Goal: Task Accomplishment & Management: Manage account settings

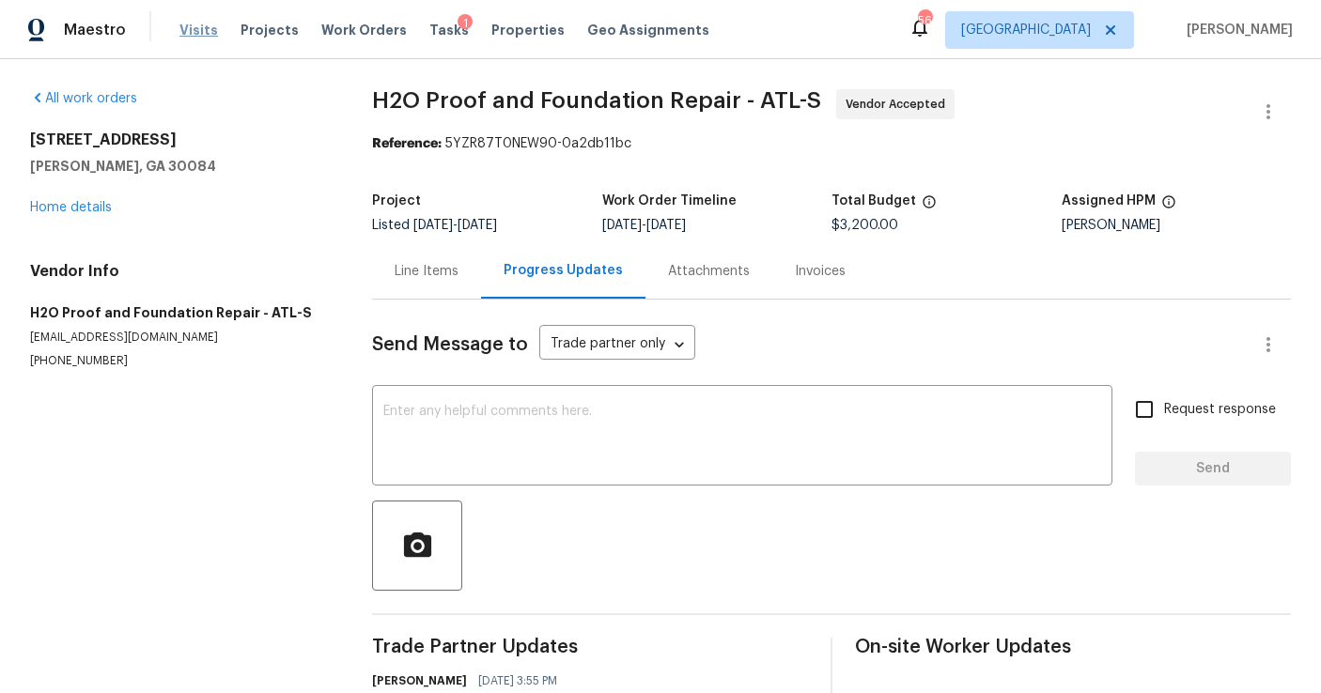
click at [201, 28] on span "Visits" at bounding box center [198, 30] width 39 height 19
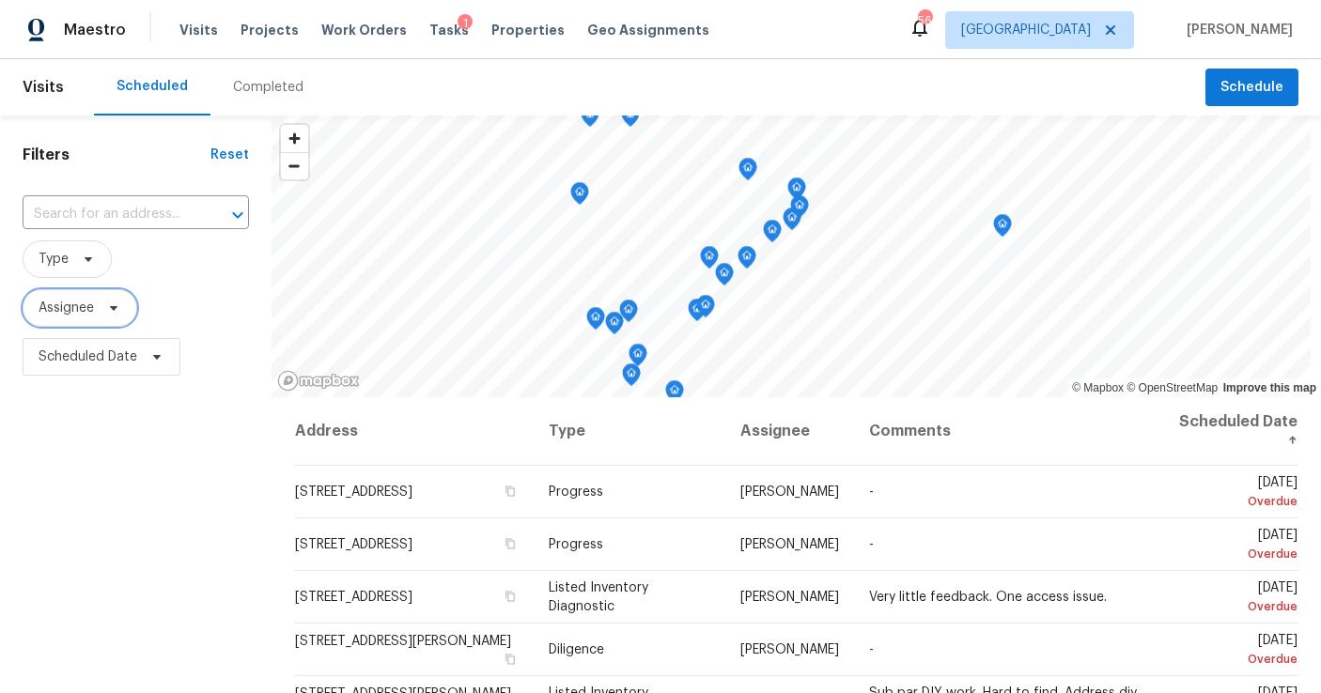
click at [86, 320] on span "Assignee" at bounding box center [80, 308] width 115 height 38
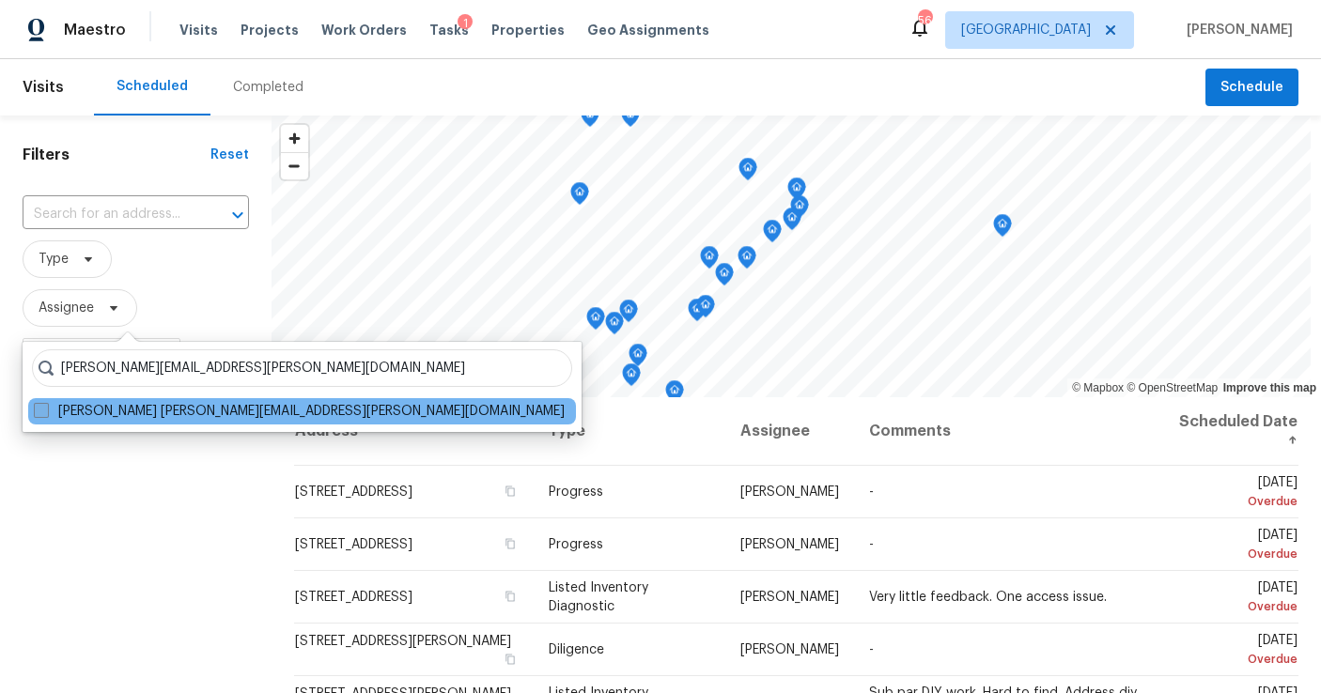
type input "[PERSON_NAME][EMAIL_ADDRESS][PERSON_NAME][DOMAIN_NAME]"
click at [160, 407] on label "[PERSON_NAME] [PERSON_NAME][EMAIL_ADDRESS][PERSON_NAME][DOMAIN_NAME]" at bounding box center [299, 411] width 531 height 19
click at [46, 407] on input "[PERSON_NAME] [PERSON_NAME][EMAIL_ADDRESS][PERSON_NAME][DOMAIN_NAME]" at bounding box center [40, 408] width 12 height 12
checkbox input "true"
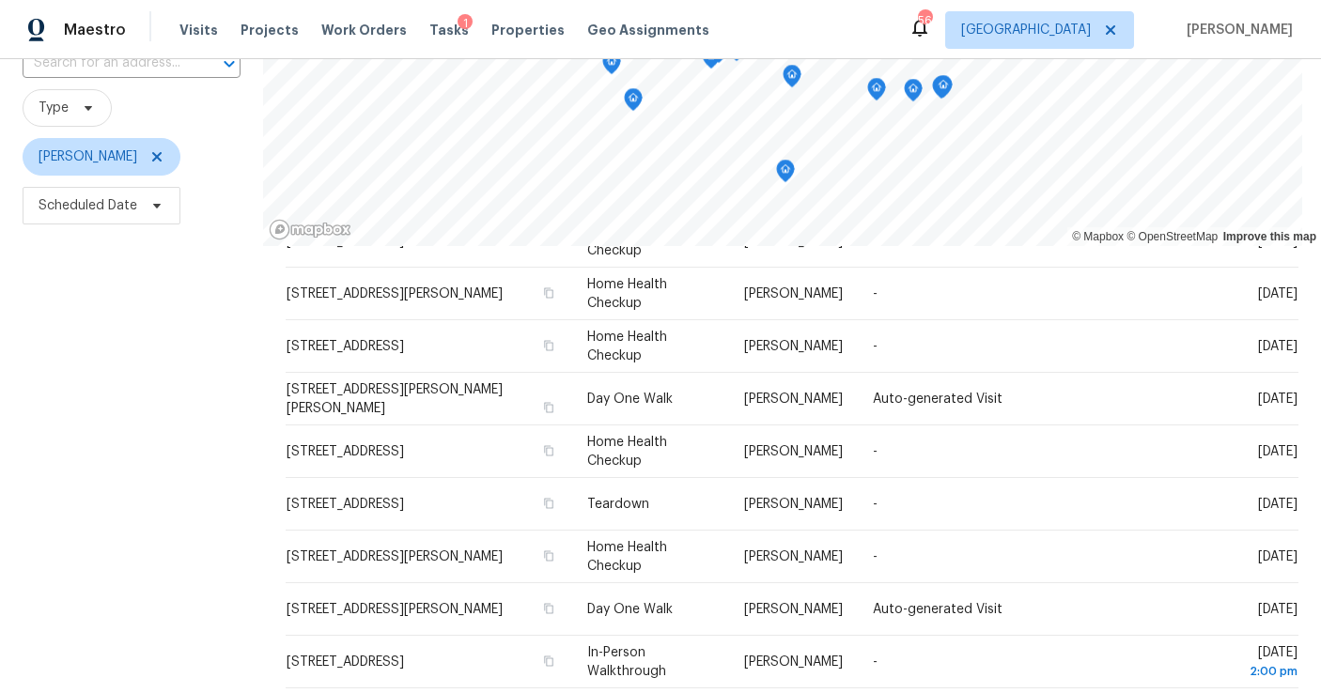
scroll to position [153, 0]
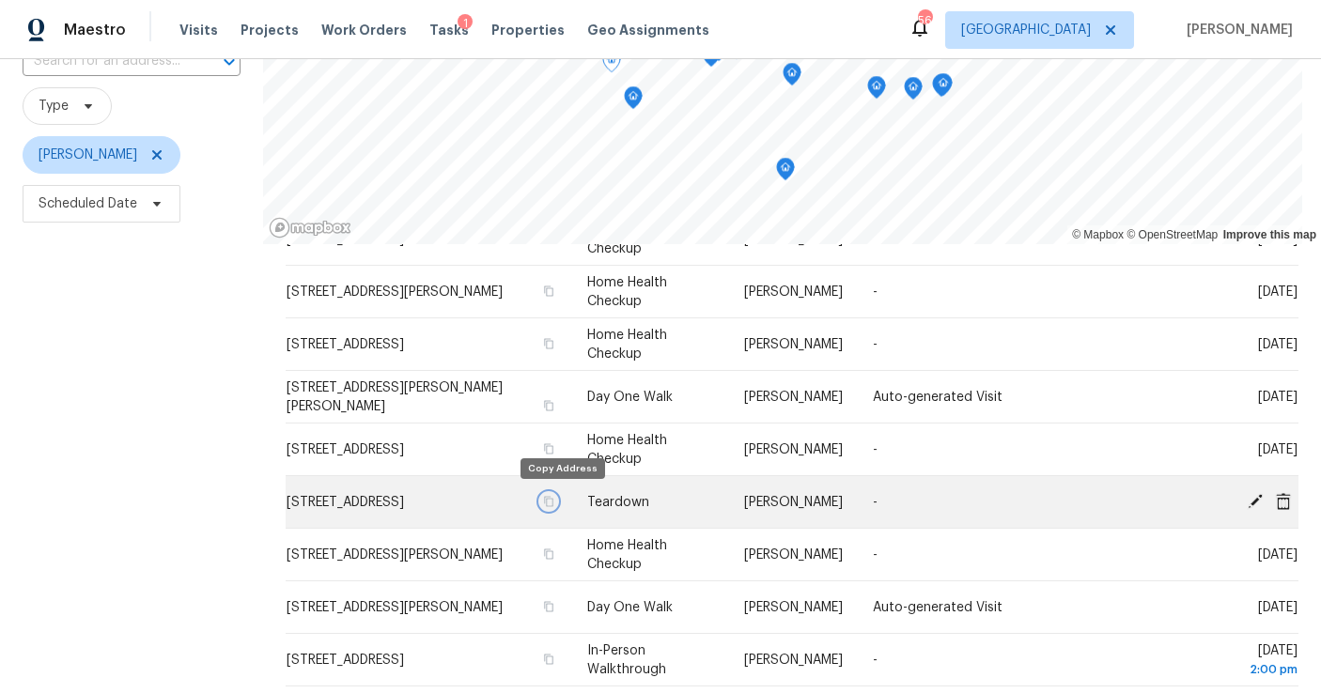
click at [554, 499] on icon "button" at bounding box center [548, 501] width 11 height 11
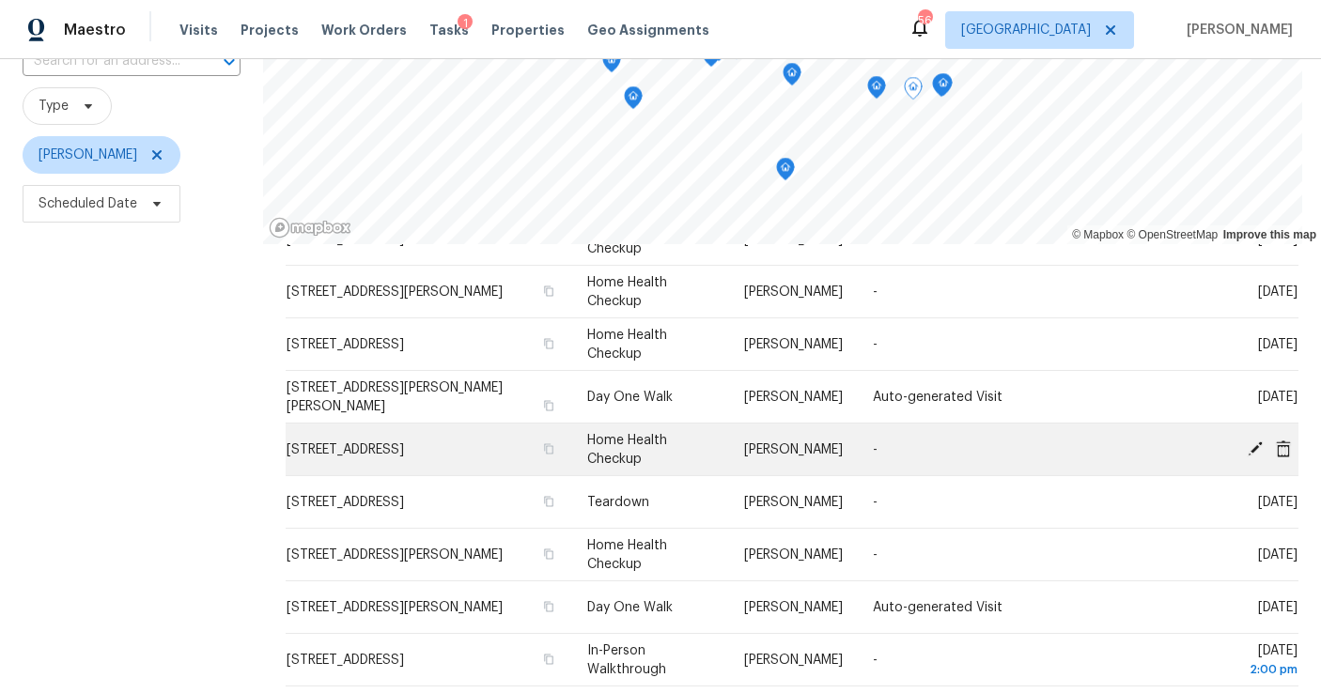
click at [1256, 444] on icon at bounding box center [1255, 448] width 15 height 15
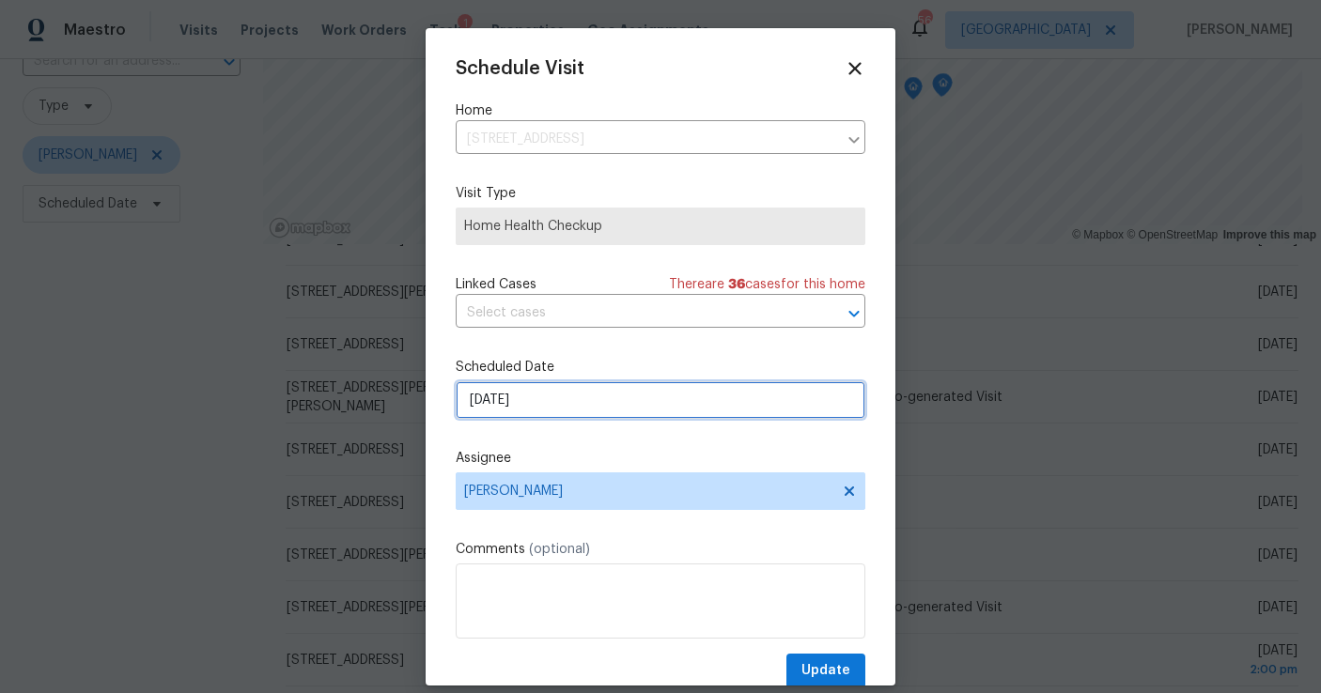
select select "8"
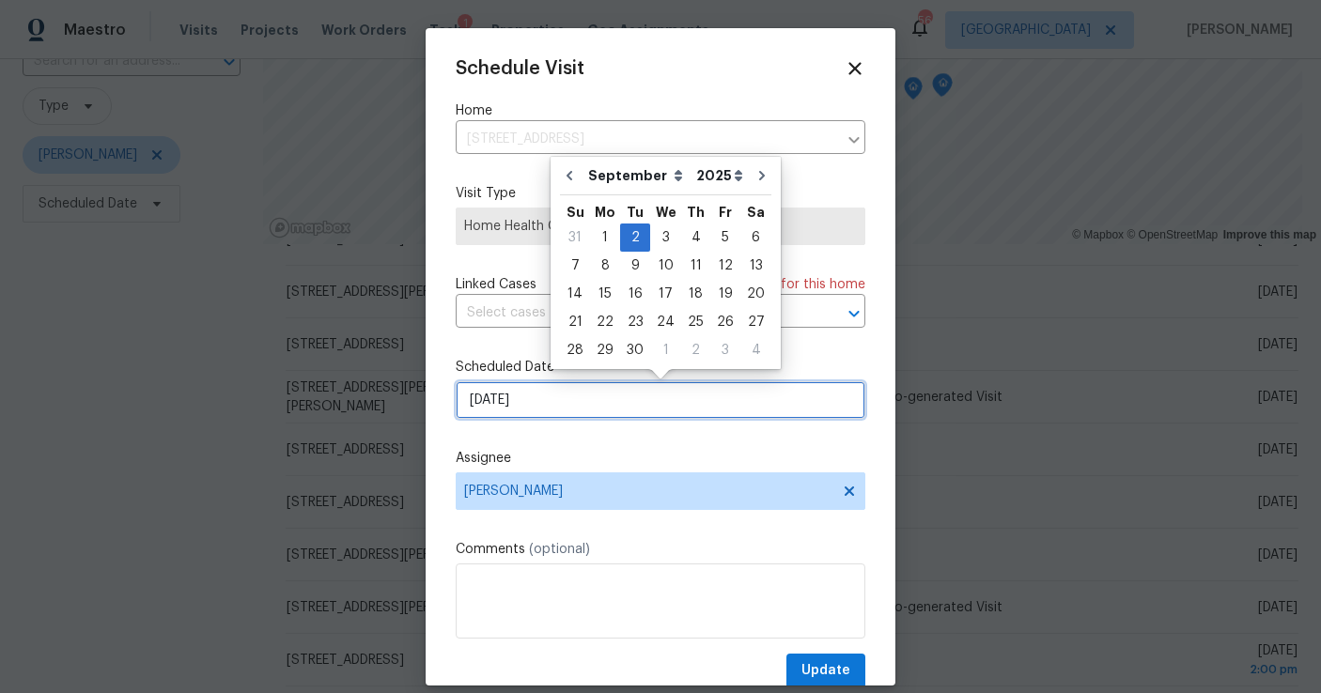
click at [570, 408] on input "[DATE]" at bounding box center [661, 400] width 410 height 38
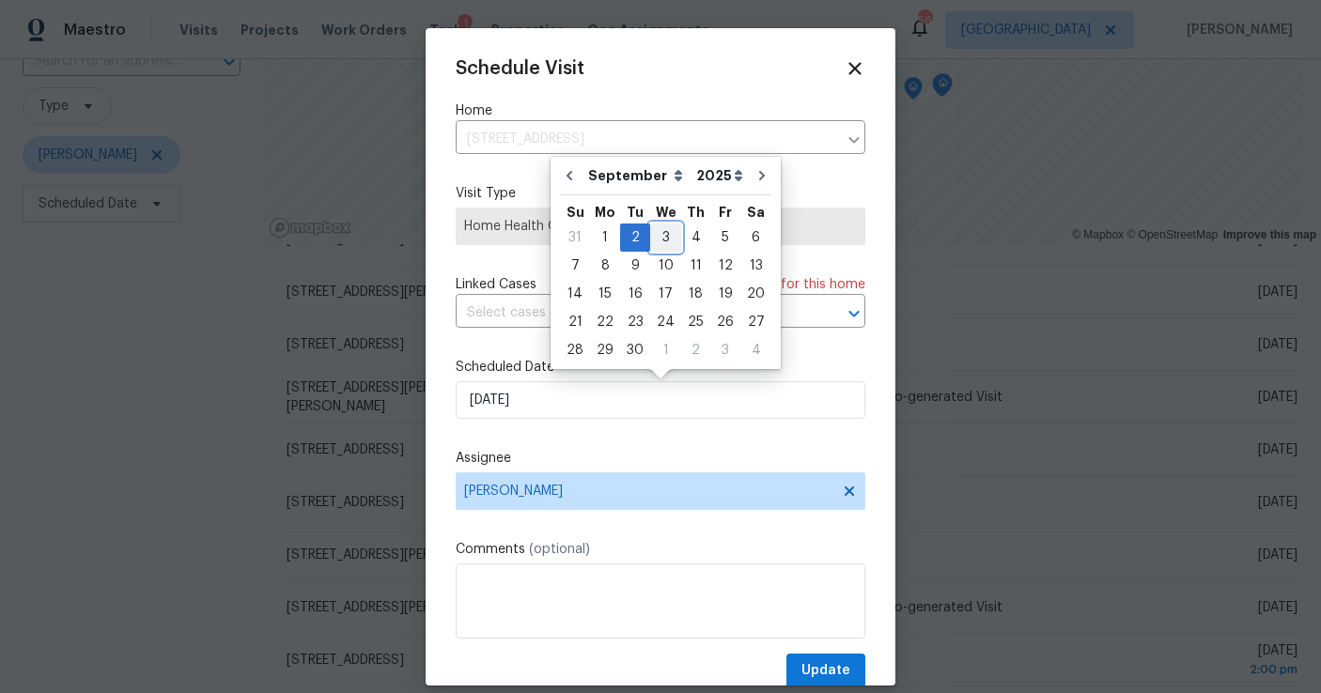
click at [659, 236] on div "3" at bounding box center [665, 238] width 31 height 26
type input "[DATE]"
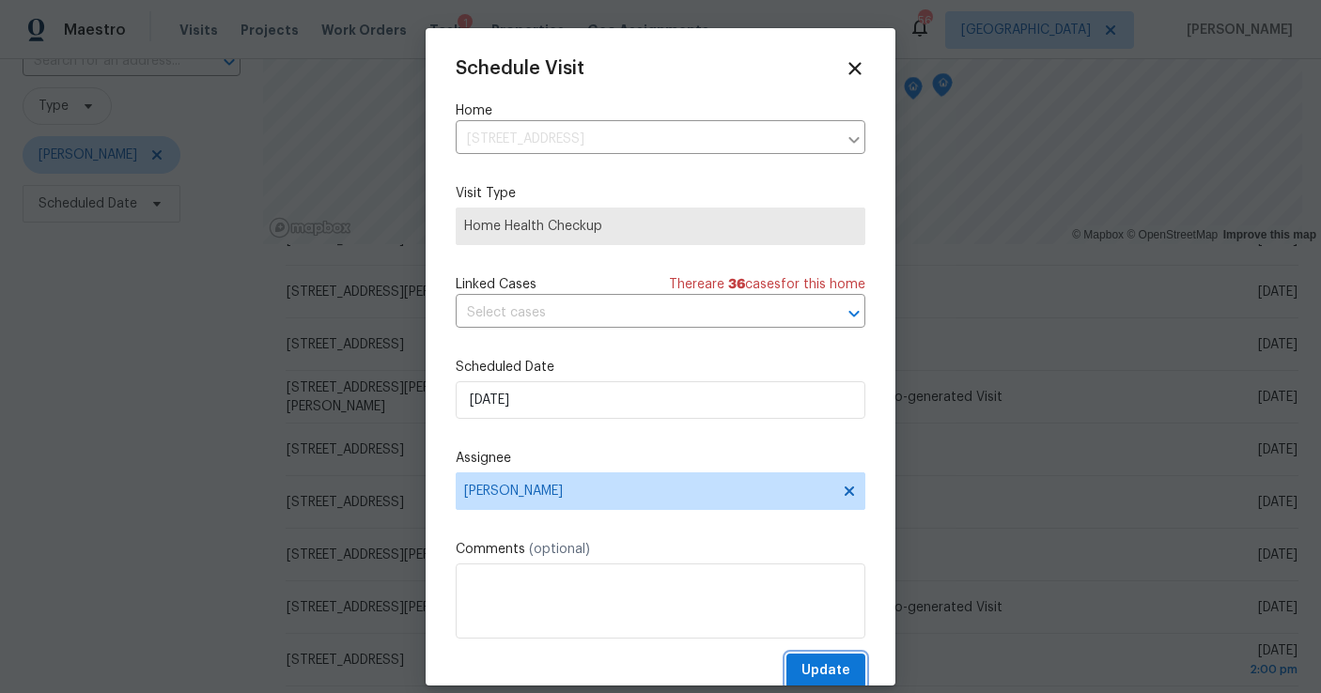
click at [843, 673] on span "Update" at bounding box center [825, 671] width 49 height 23
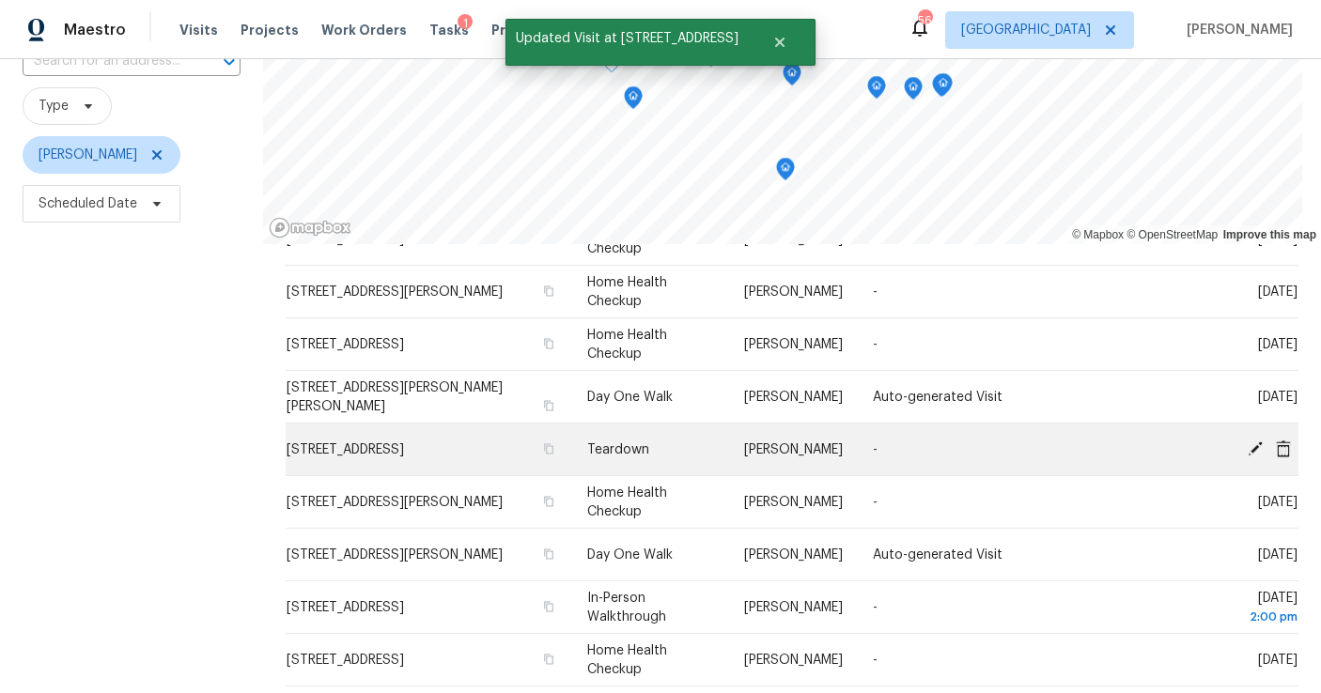
click at [1260, 443] on icon at bounding box center [1255, 448] width 15 height 15
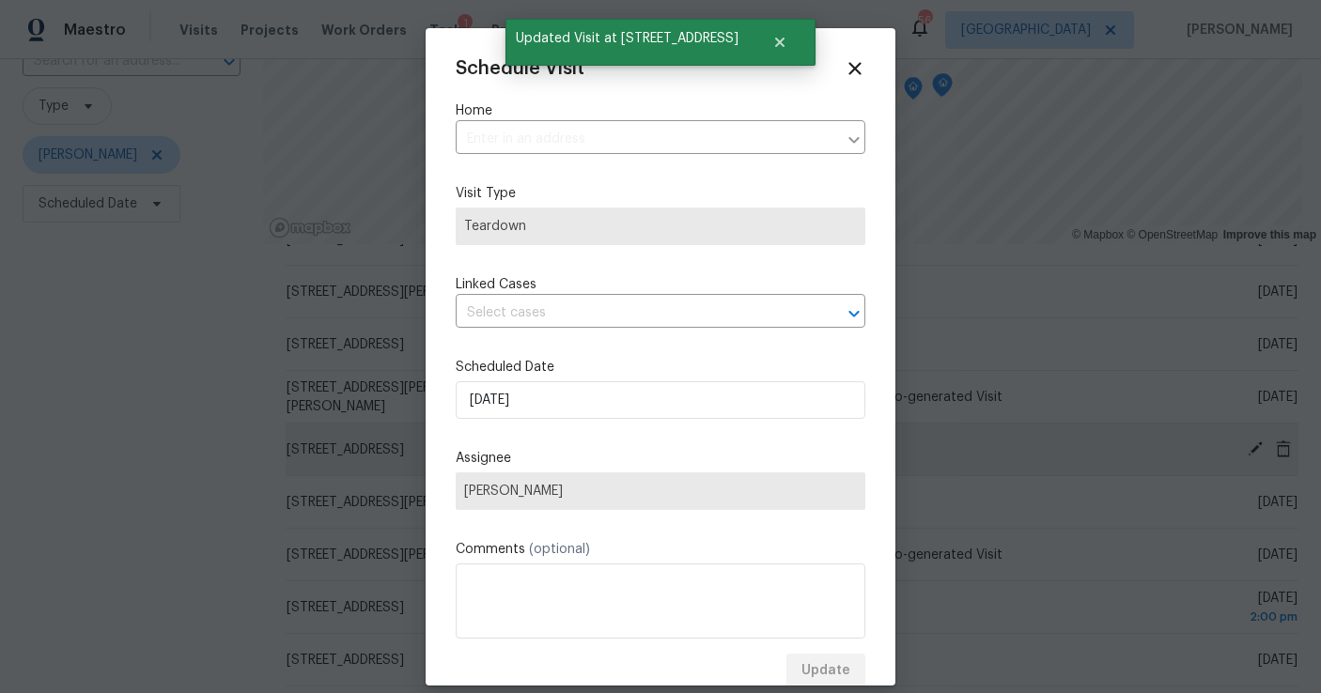
type input "[STREET_ADDRESS]"
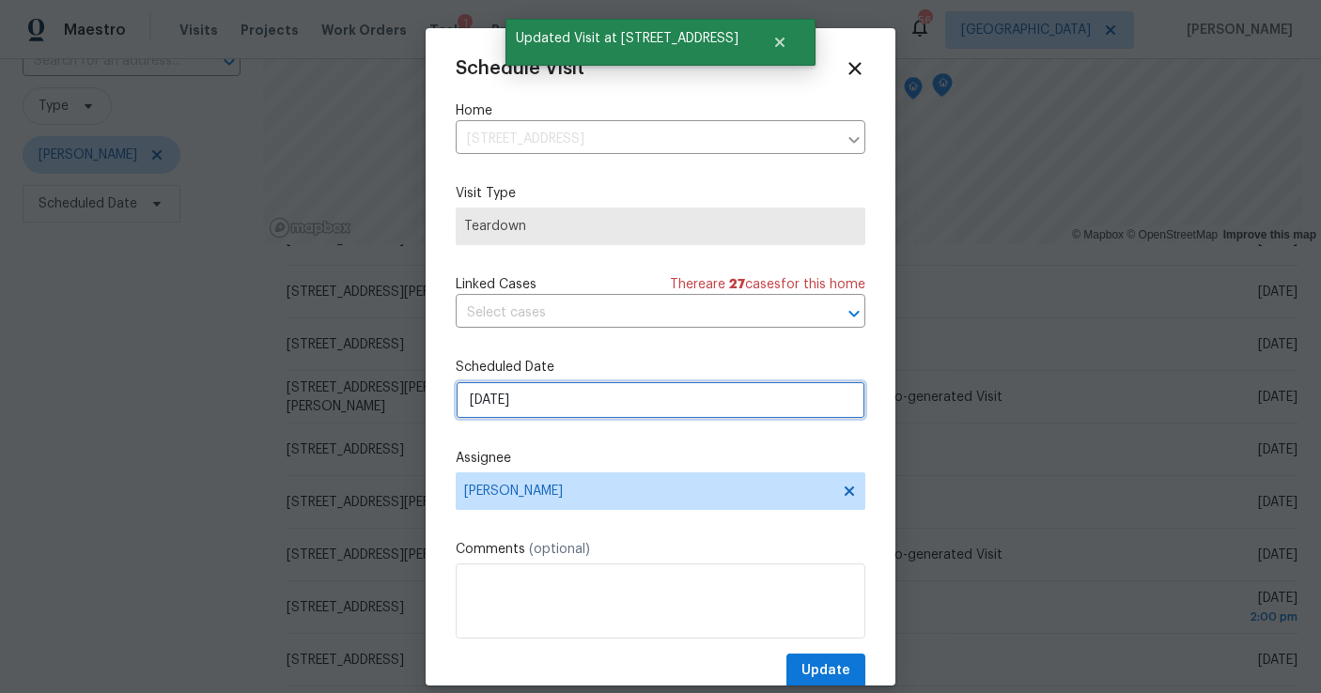
click at [609, 406] on input "[DATE]" at bounding box center [661, 400] width 410 height 38
select select "8"
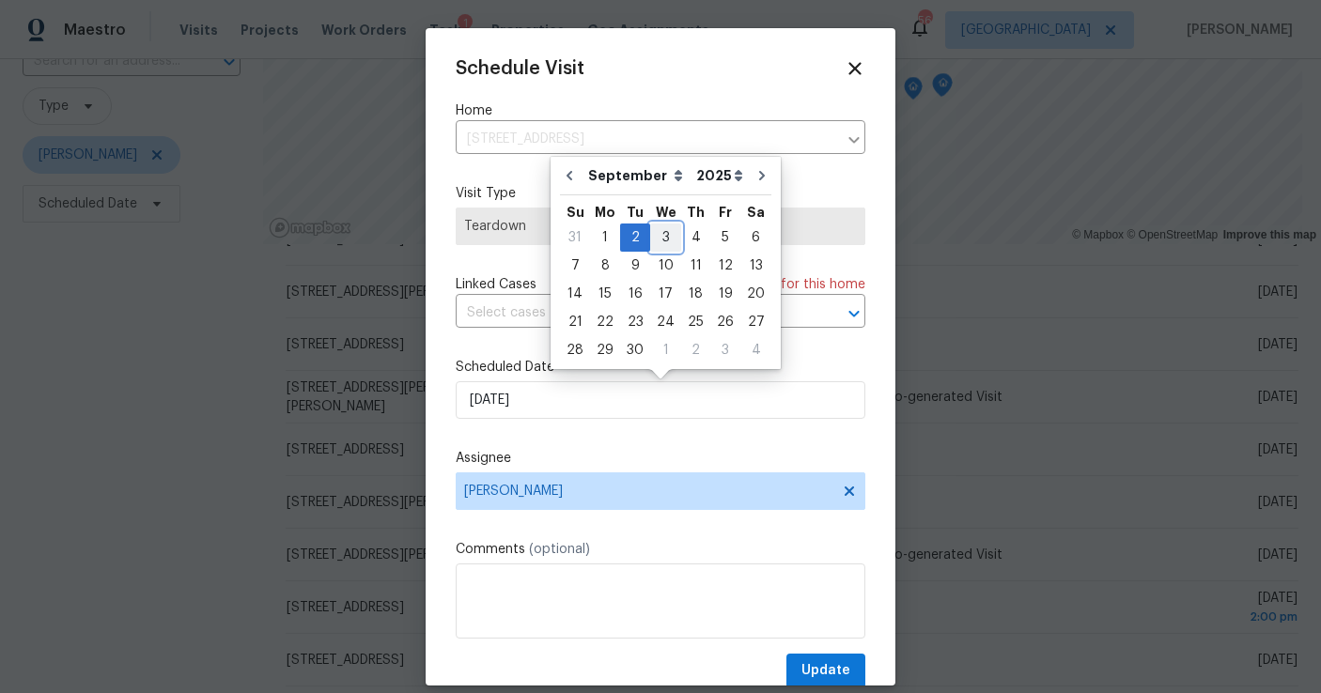
click at [664, 244] on div "3" at bounding box center [665, 238] width 31 height 26
type input "[DATE]"
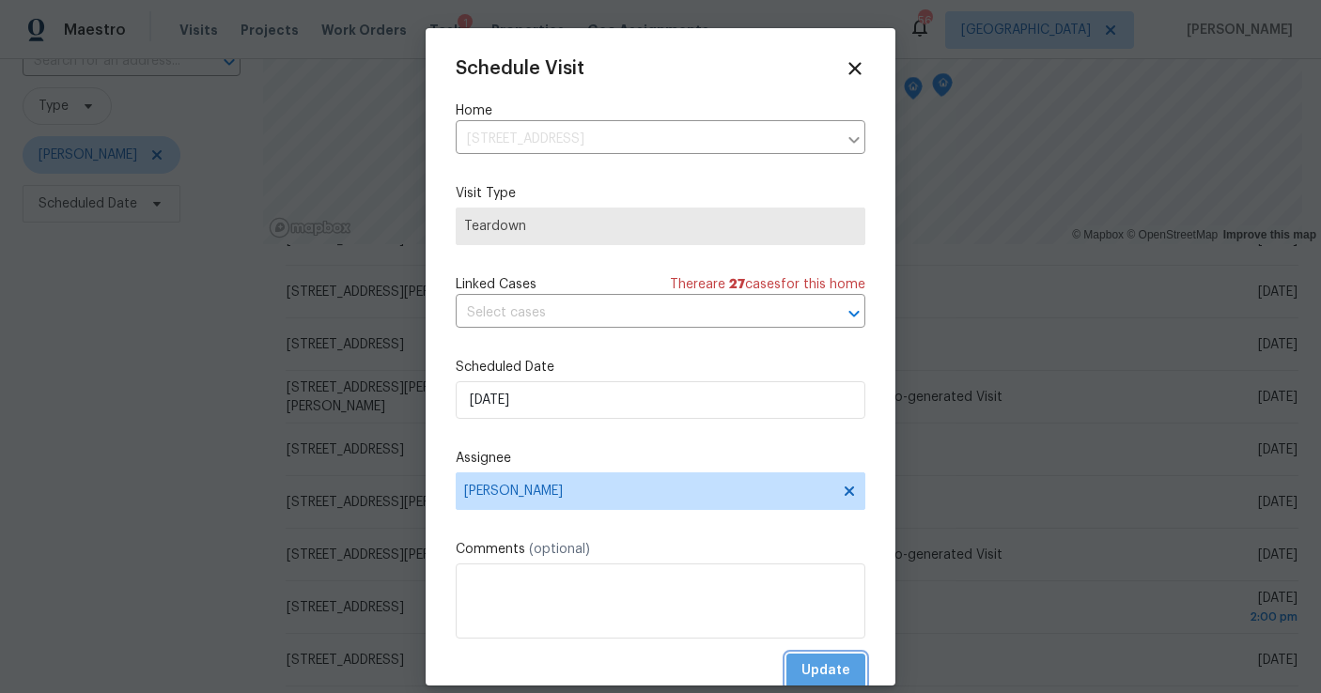
click at [806, 660] on button "Update" at bounding box center [825, 671] width 79 height 35
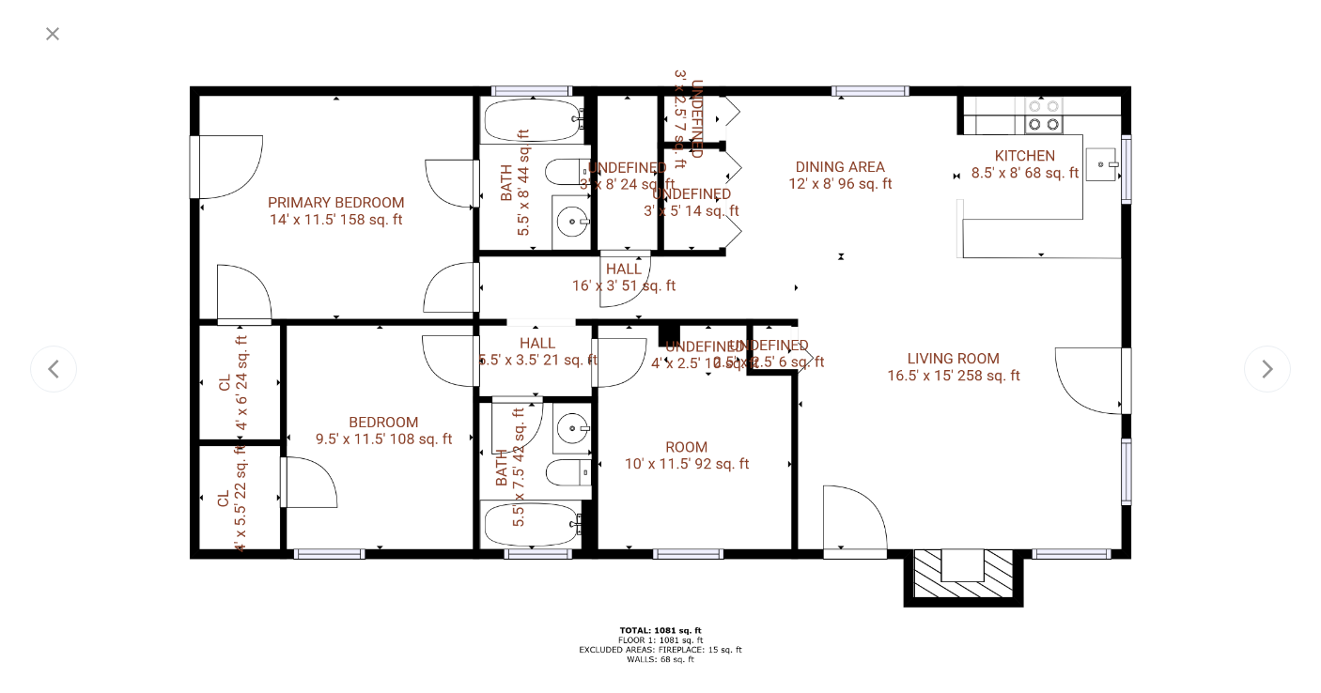
scroll to position [280, 0]
click at [47, 37] on icon "button" at bounding box center [52, 34] width 23 height 23
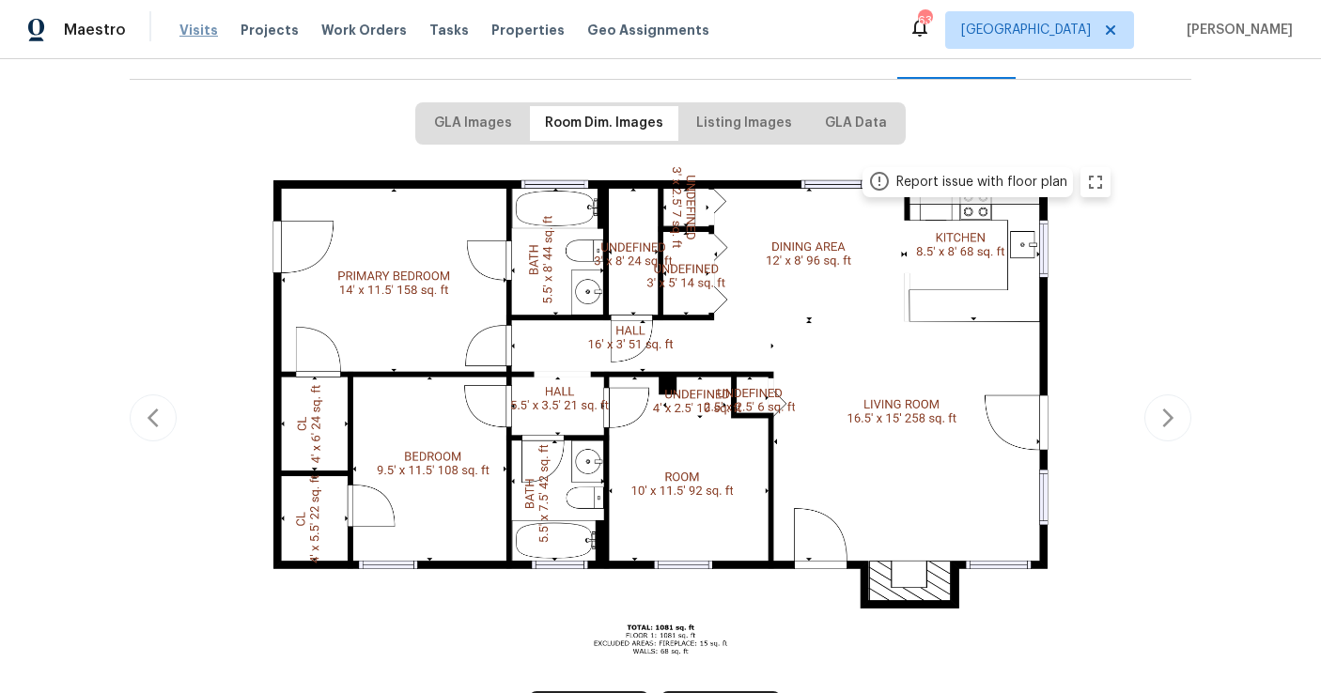
click at [188, 34] on span "Visits" at bounding box center [198, 30] width 39 height 19
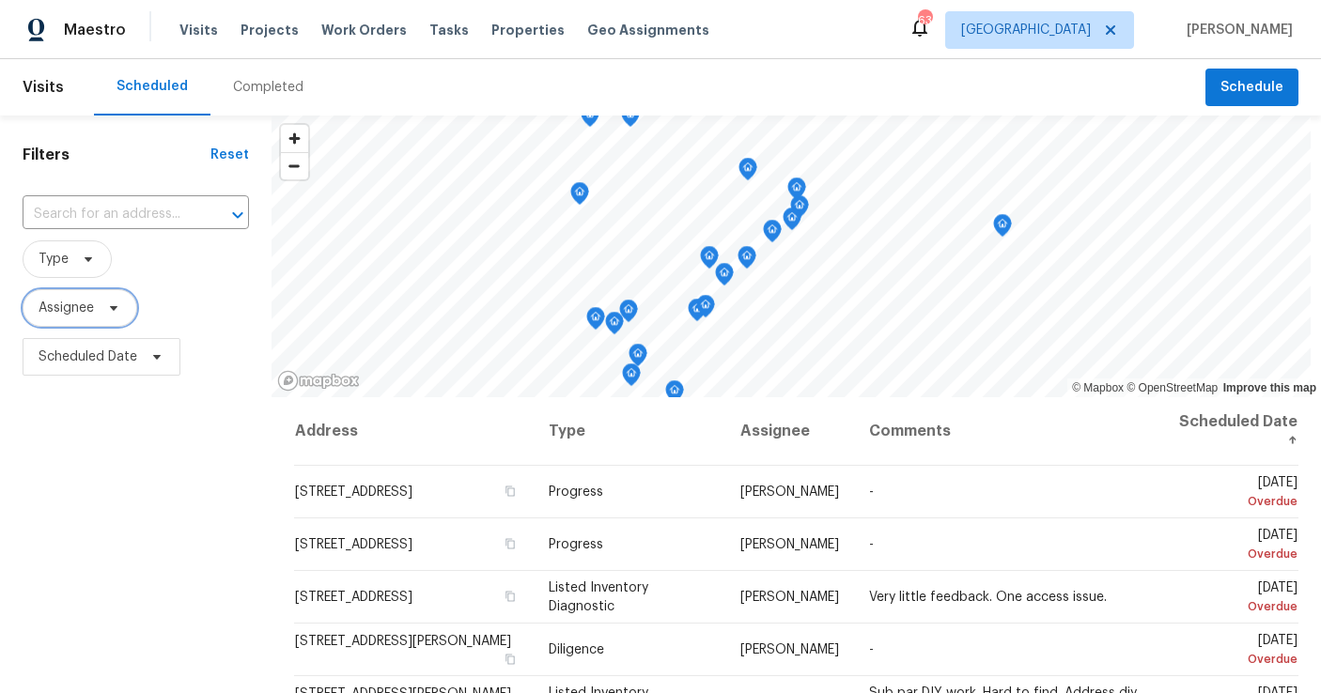
click at [82, 311] on span "Assignee" at bounding box center [66, 308] width 55 height 19
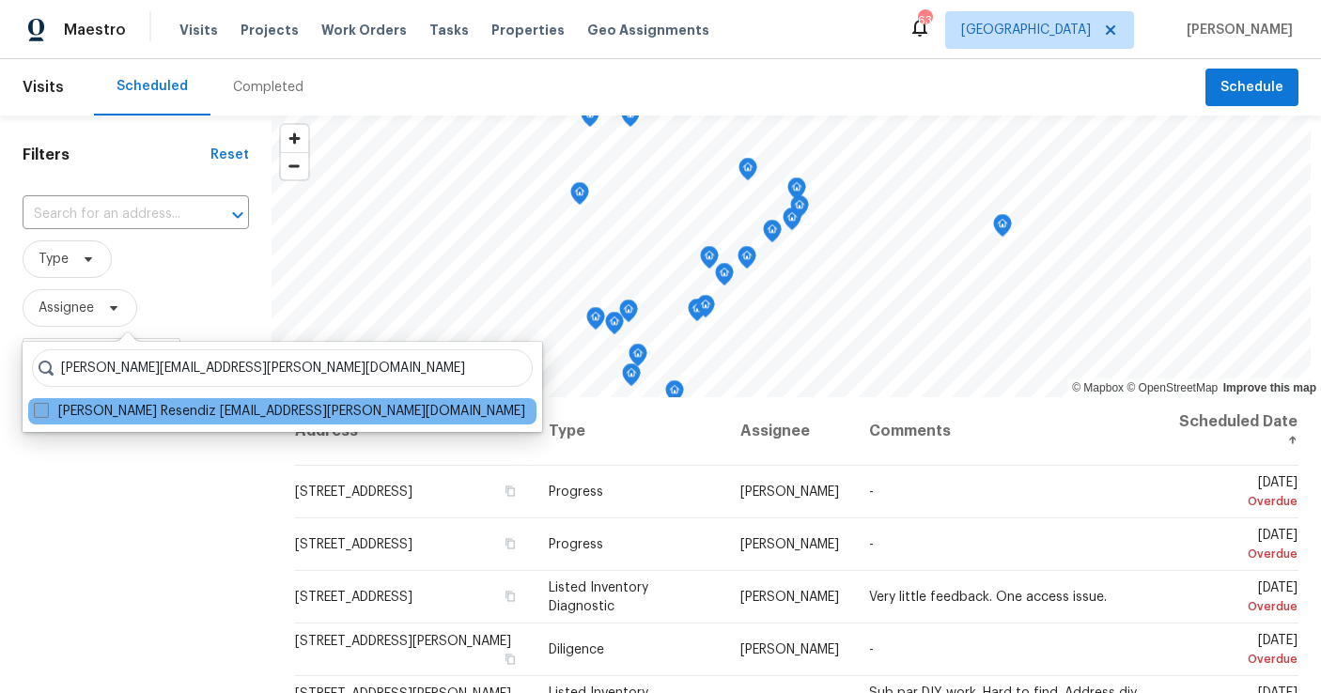
type input "marcos.resendiz@opendoor.com"
click at [94, 415] on label "Marcos Ricardo Resendiz marcos.resendiz@opendoor.com" at bounding box center [279, 411] width 491 height 19
click at [46, 414] on input "Marcos Ricardo Resendiz marcos.resendiz@opendoor.com" at bounding box center [40, 408] width 12 height 12
checkbox input "true"
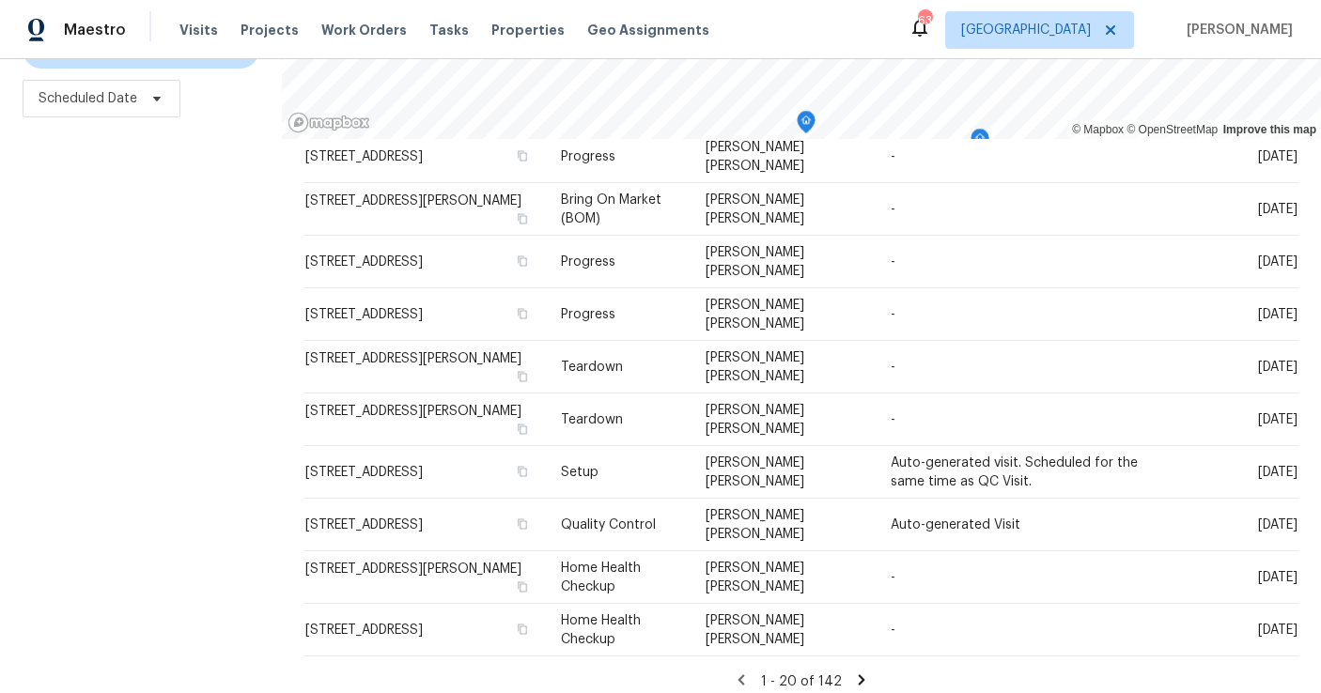
scroll to position [716, 0]
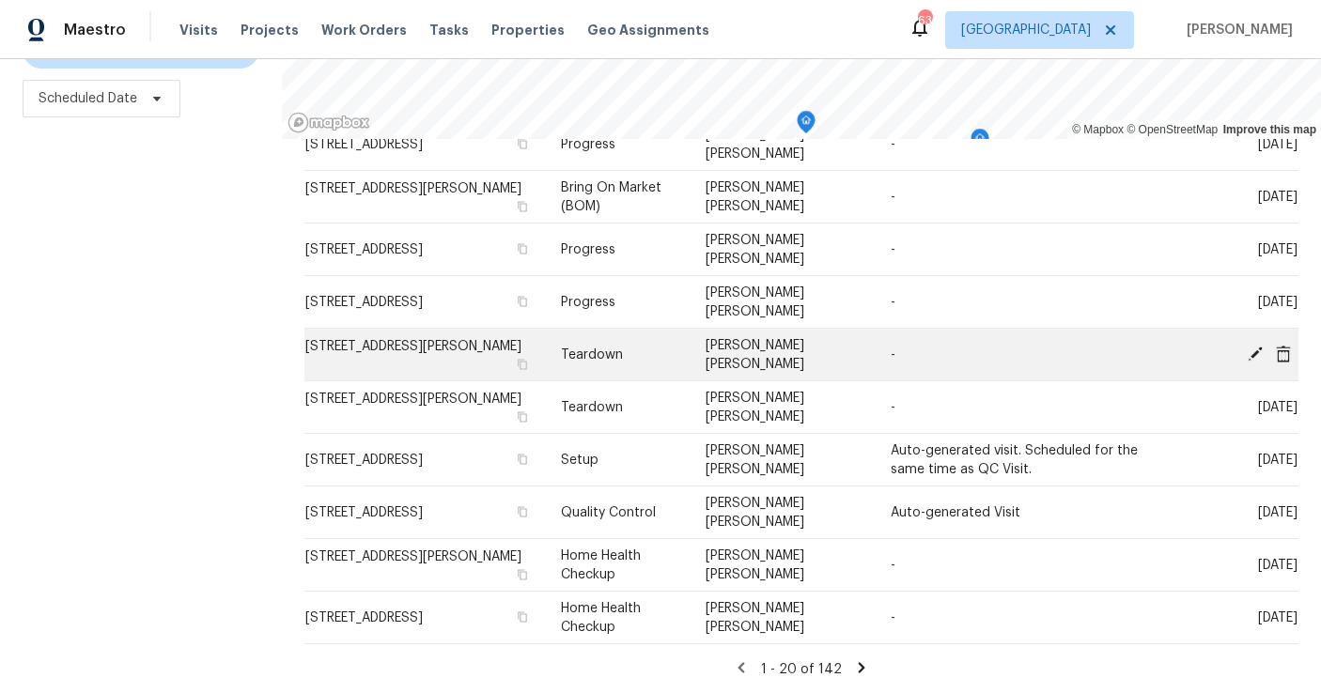
click at [1259, 350] on icon at bounding box center [1255, 353] width 15 height 15
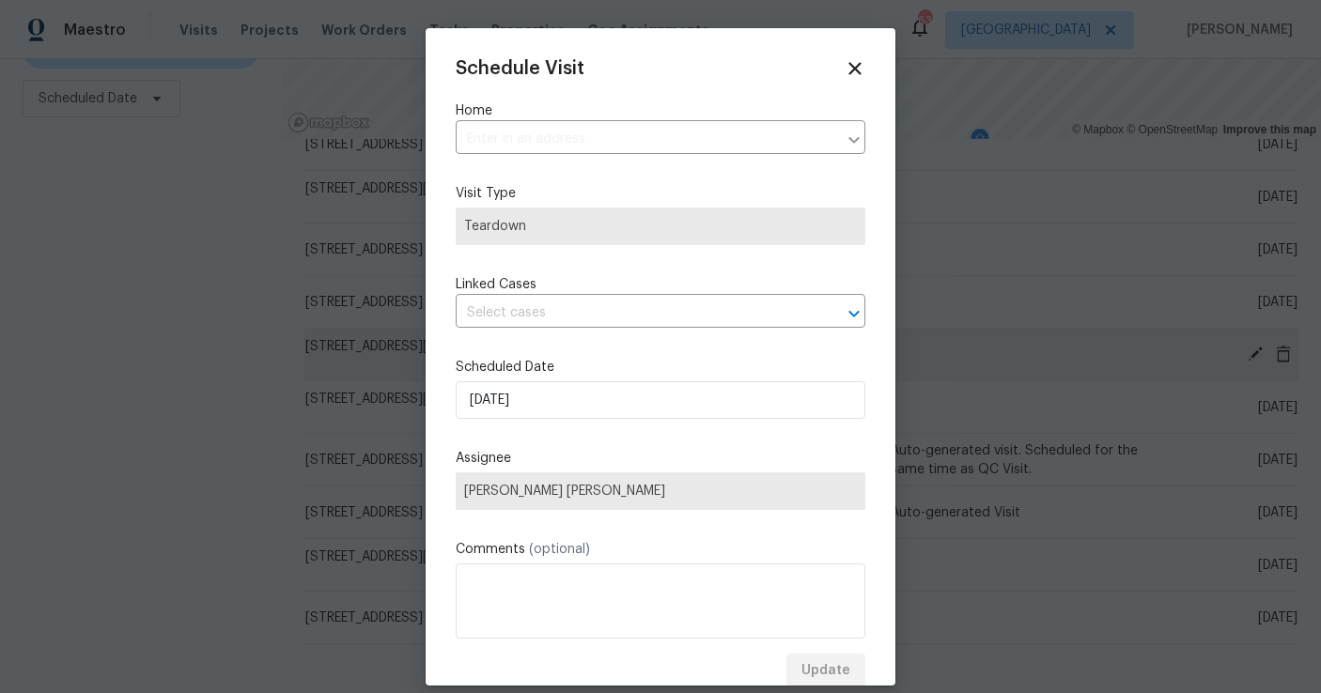
type input "6518 Voyles Dr, Riverdale, GA 30274"
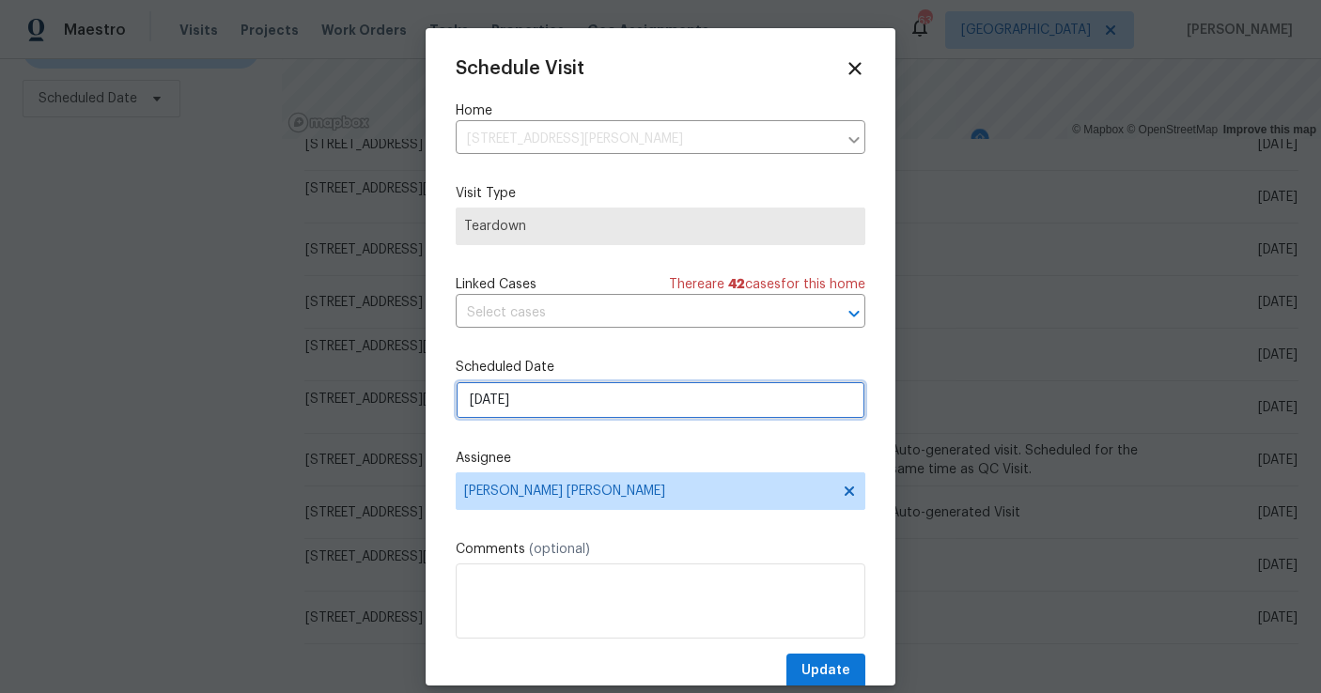
click at [622, 404] on input "9/1/2025" at bounding box center [661, 400] width 410 height 38
select select "8"
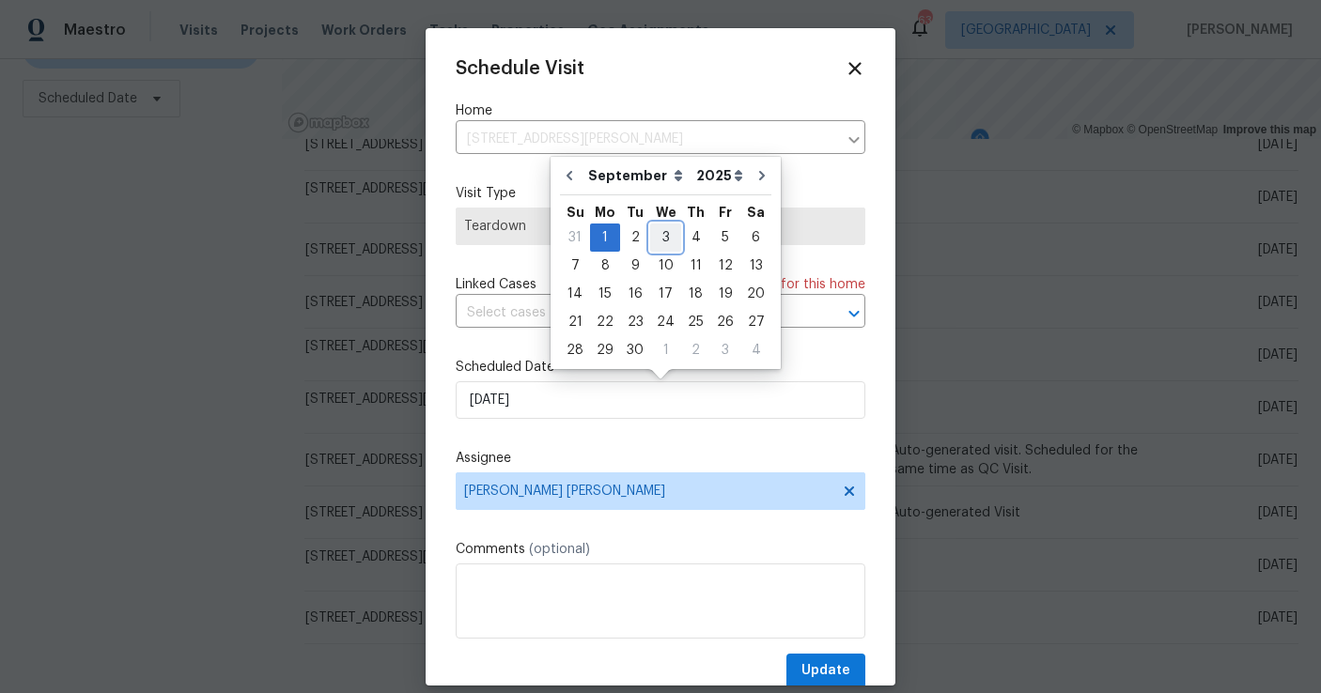
click at [659, 237] on div "3" at bounding box center [665, 238] width 31 height 26
type input "[DATE]"
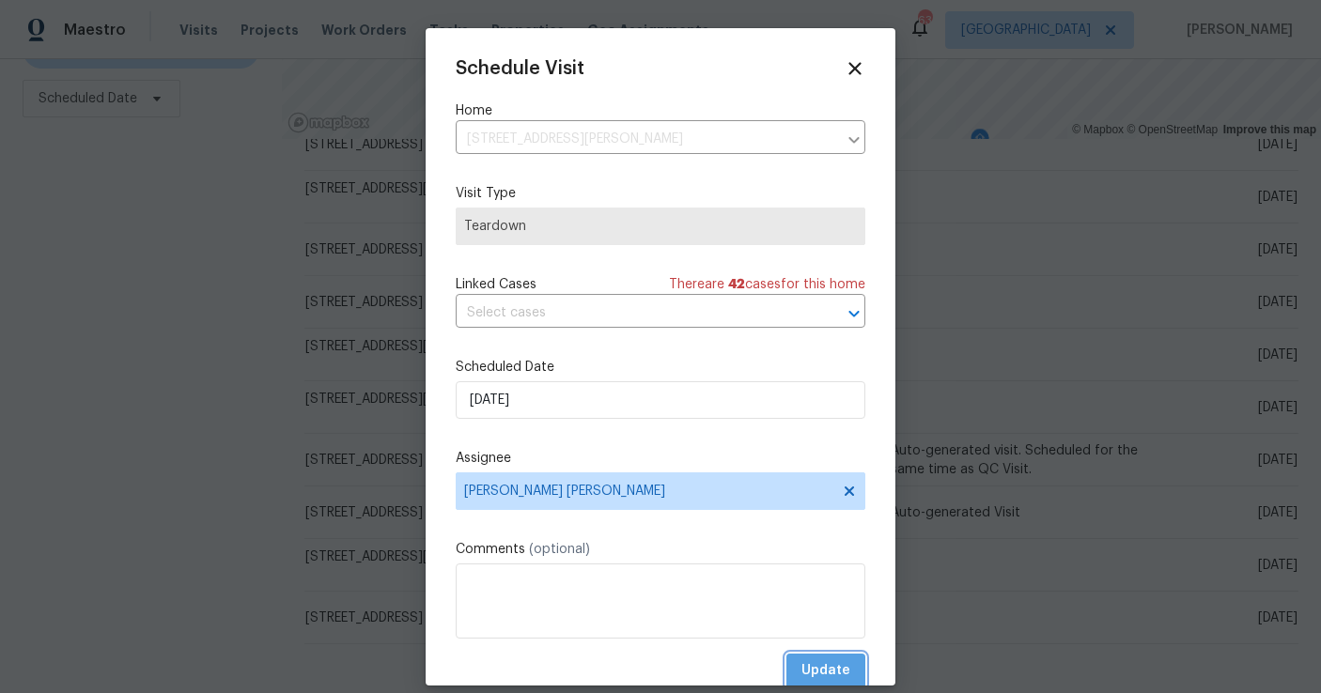
click at [812, 659] on button "Update" at bounding box center [825, 671] width 79 height 35
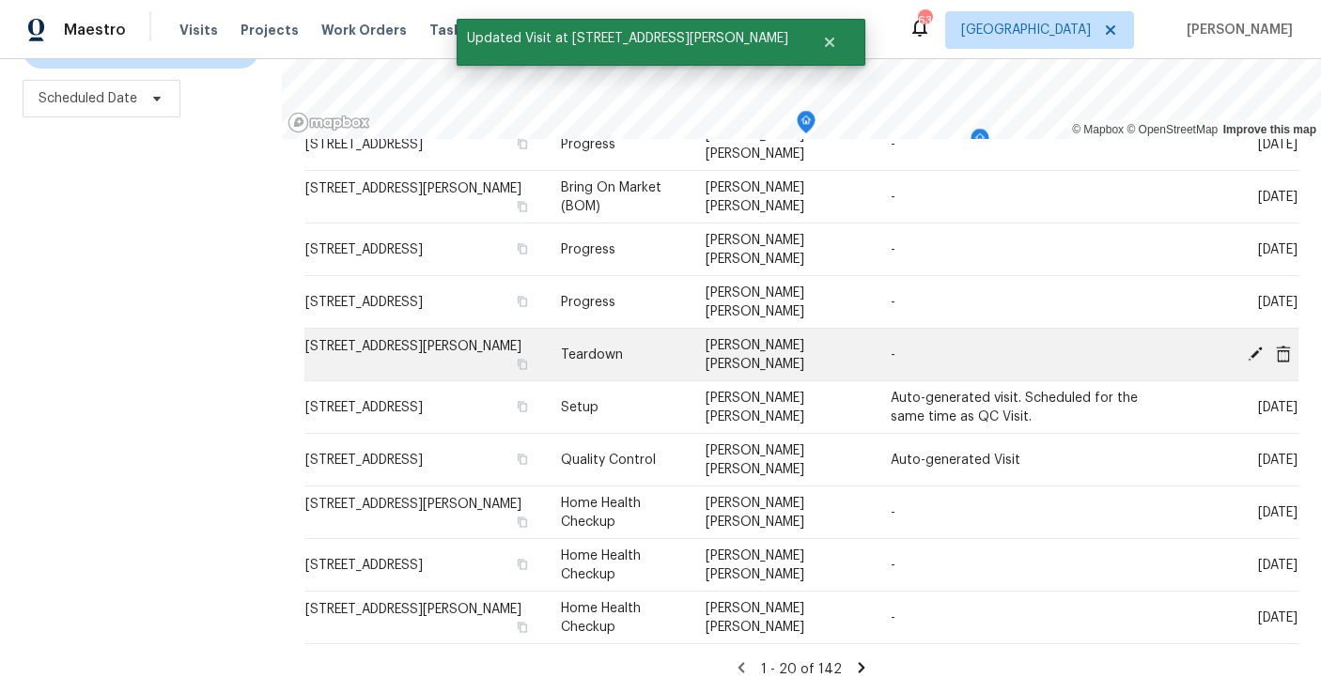
click at [1255, 345] on icon at bounding box center [1255, 353] width 17 height 17
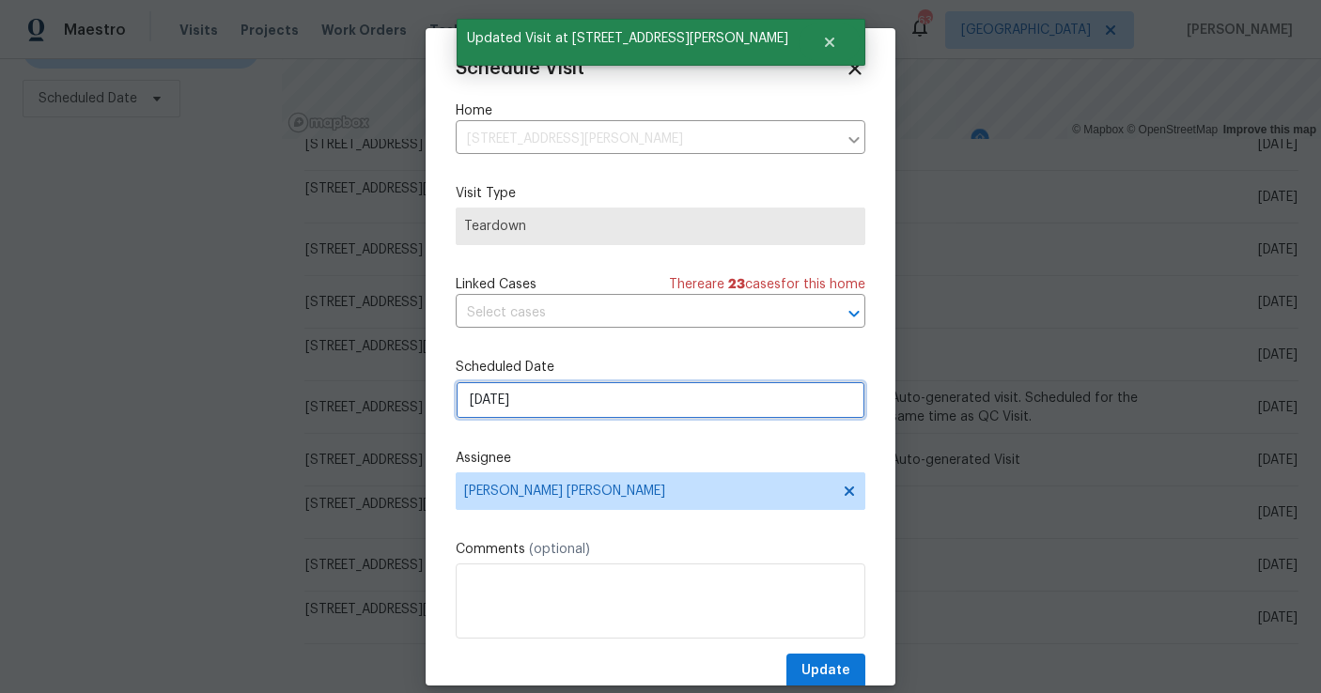
click at [630, 401] on input "9/1/2025" at bounding box center [661, 400] width 410 height 38
select select "8"
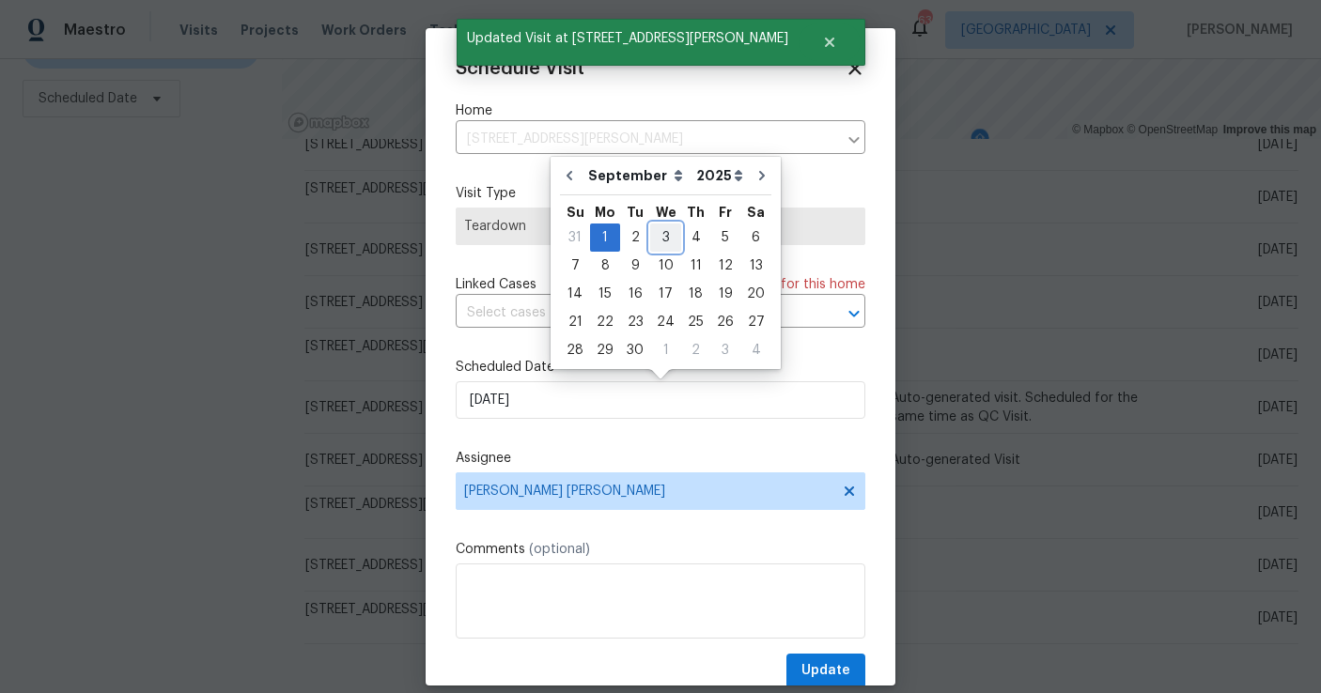
click at [657, 241] on div "3" at bounding box center [665, 238] width 31 height 26
type input "[DATE]"
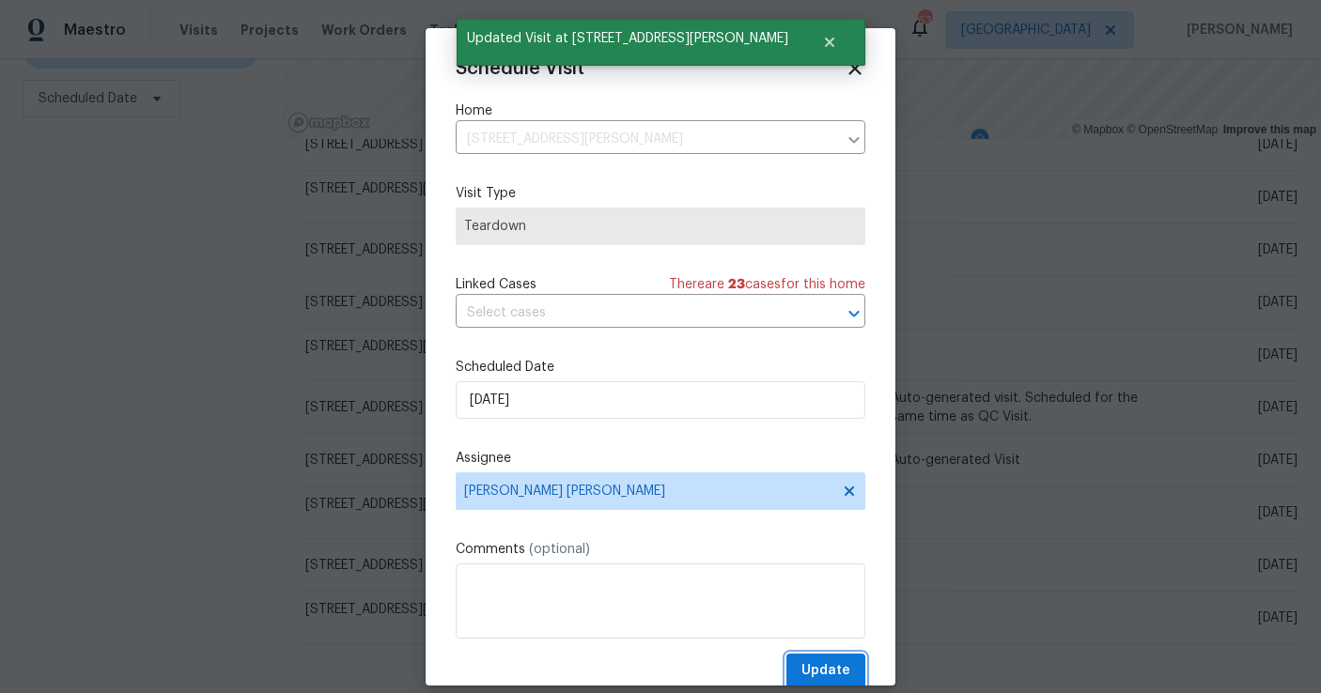
click at [825, 678] on span "Update" at bounding box center [825, 671] width 49 height 23
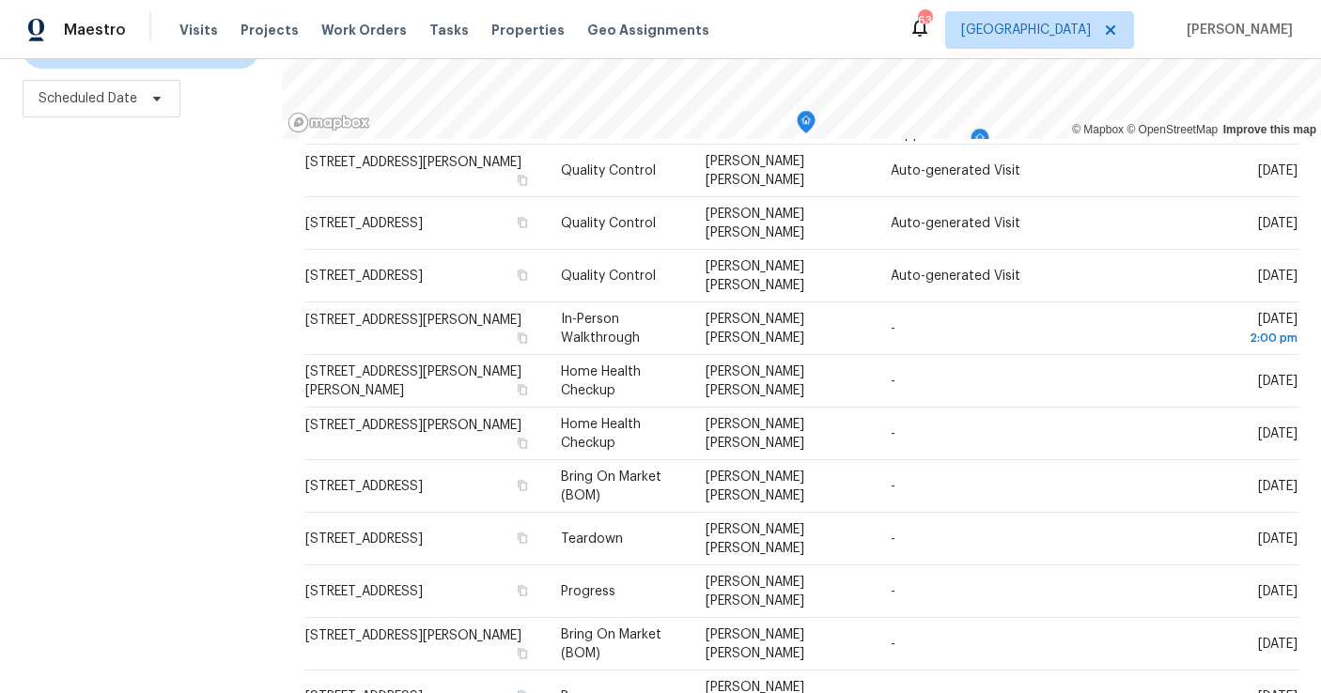
scroll to position [0, 0]
